Goal: Complete application form

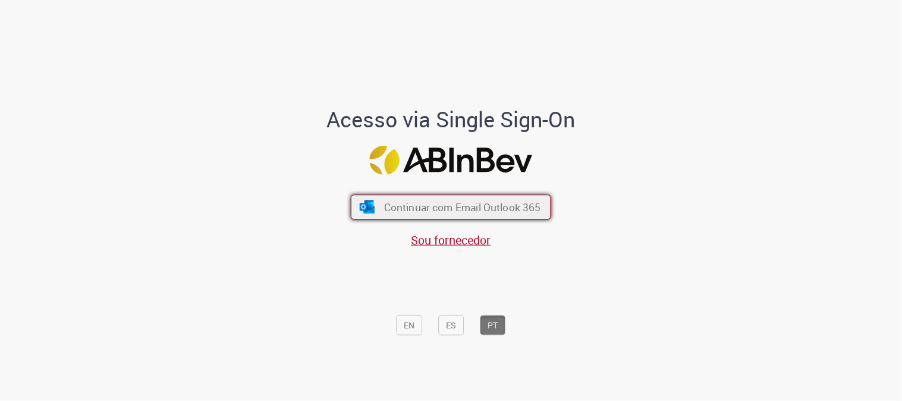
click at [441, 199] on button "Continuar com Email Outlook 365" at bounding box center [451, 206] width 200 height 25
